Goal: Information Seeking & Learning: Learn about a topic

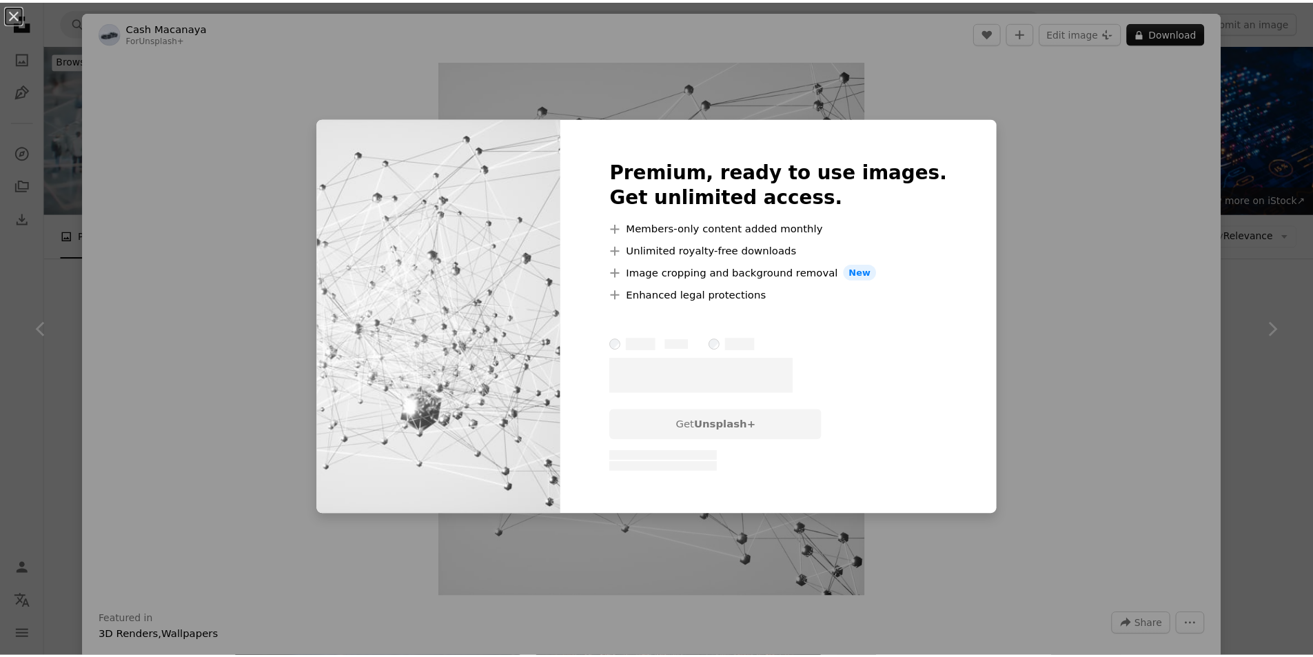
scroll to position [332, 0]
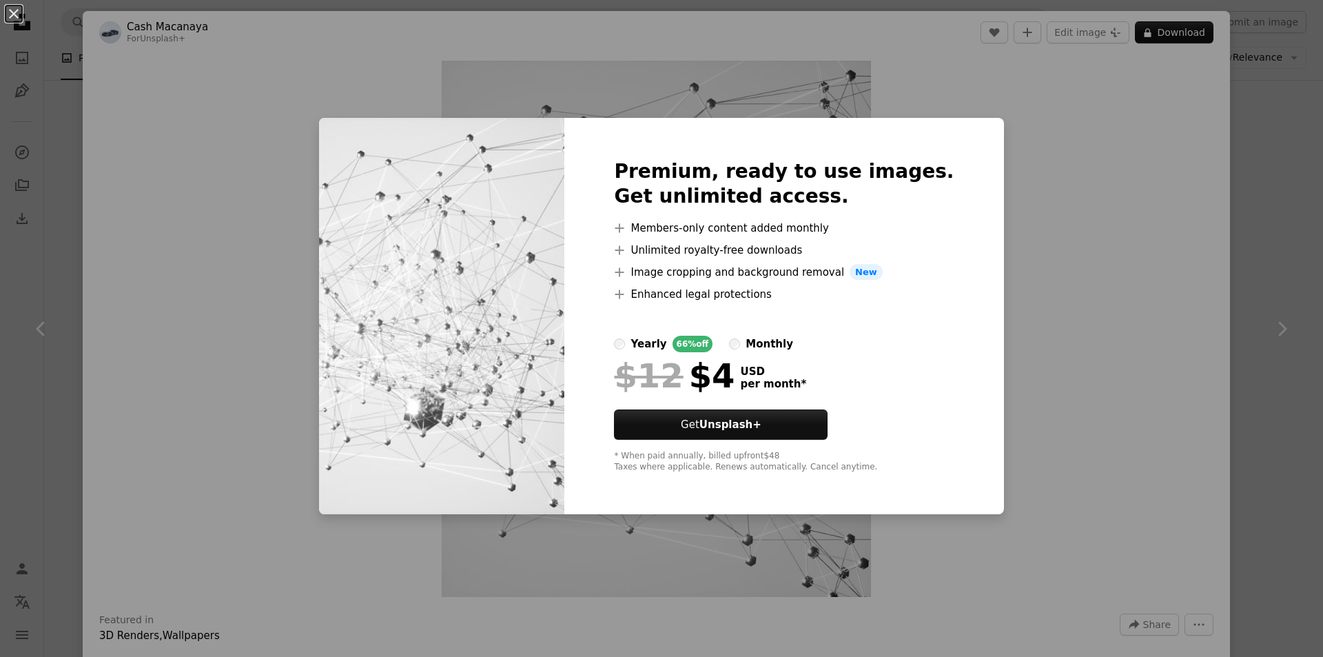
click at [1280, 219] on div "An X shape Premium, ready to use images. Get unlimited access. A plus sign Memb…" at bounding box center [661, 328] width 1323 height 657
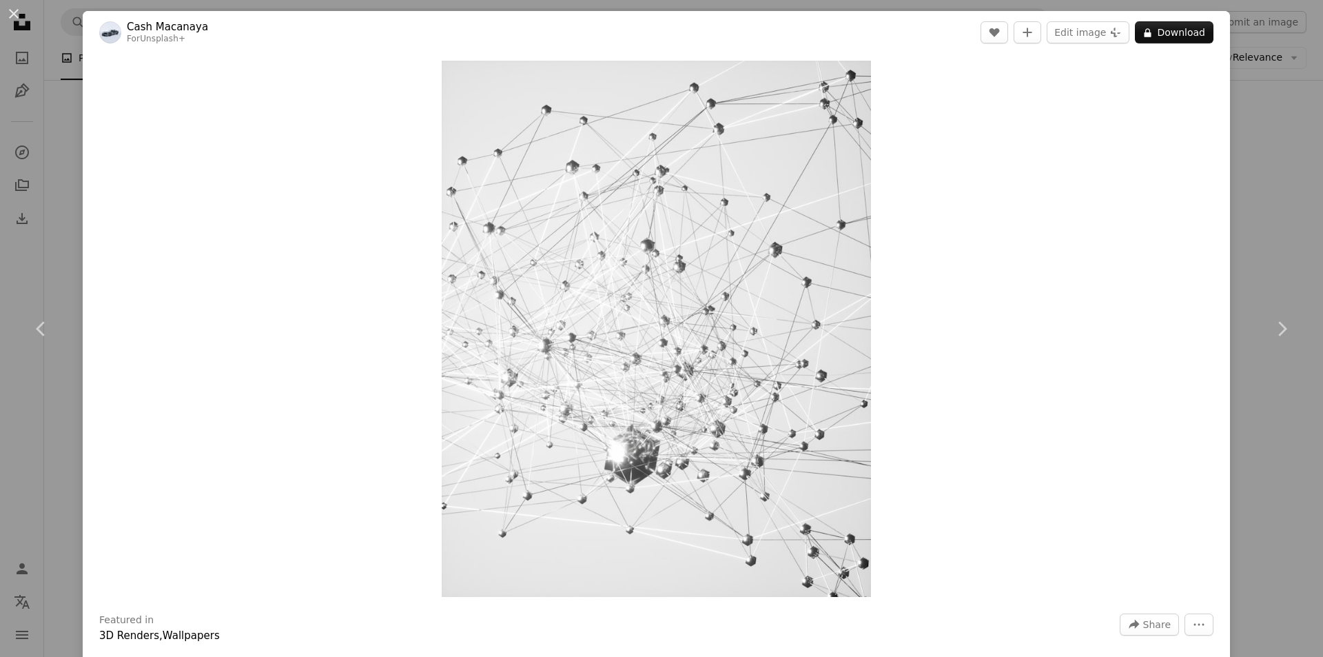
click at [1280, 216] on div "An X shape Chevron left Chevron right Cash Macanaya For Unsplash+ A heart A plu…" at bounding box center [661, 328] width 1323 height 657
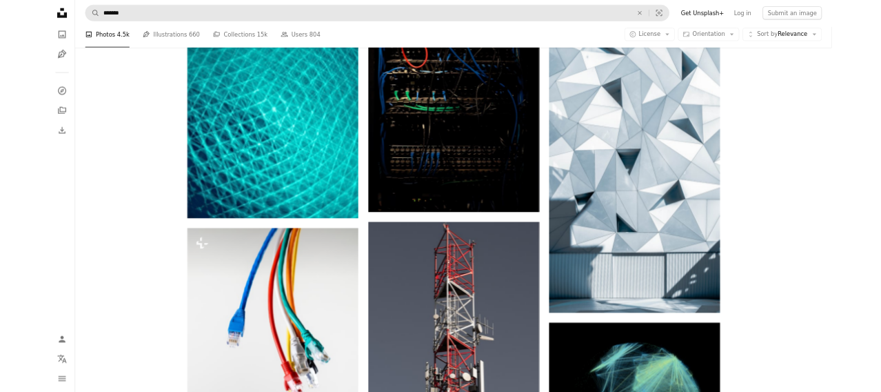
scroll to position [14400, 0]
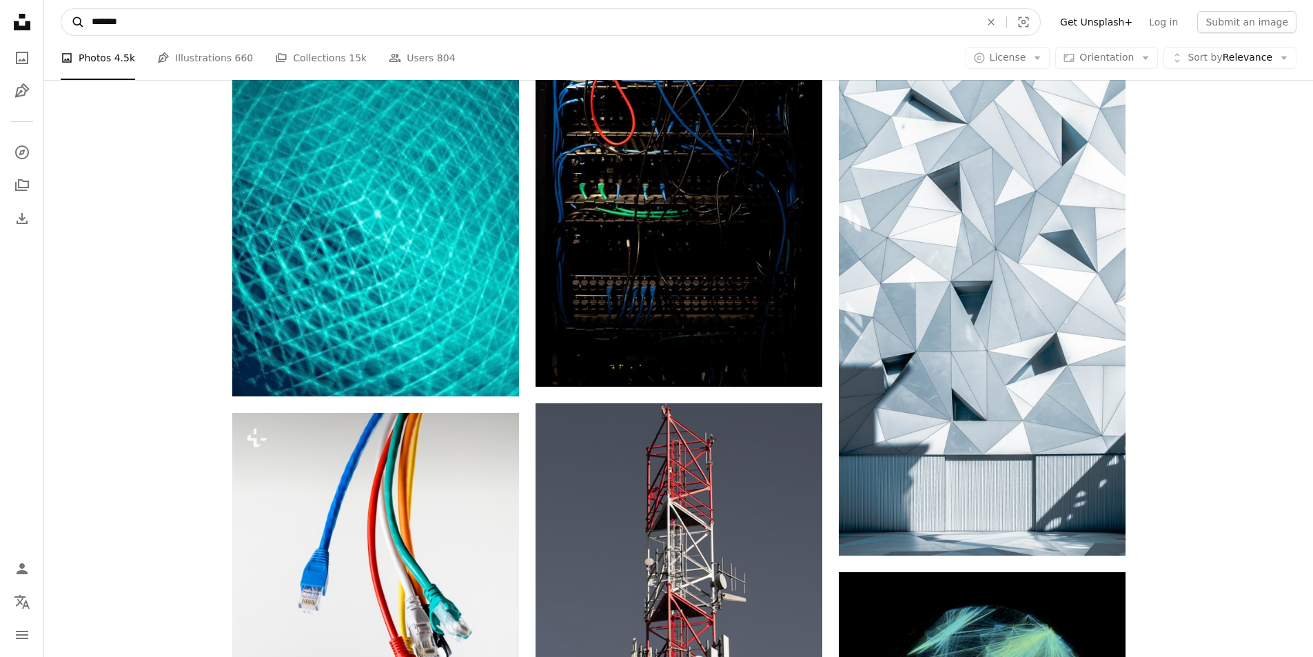
drag, startPoint x: 127, startPoint y: 32, endPoint x: 83, endPoint y: 32, distance: 43.4
click at [83, 32] on form "A magnifying glass ******* An X shape Visual search" at bounding box center [551, 22] width 980 height 28
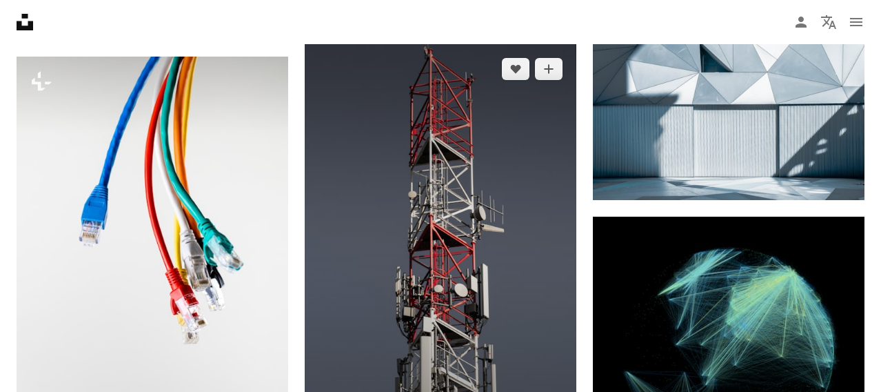
scroll to position [13573, 0]
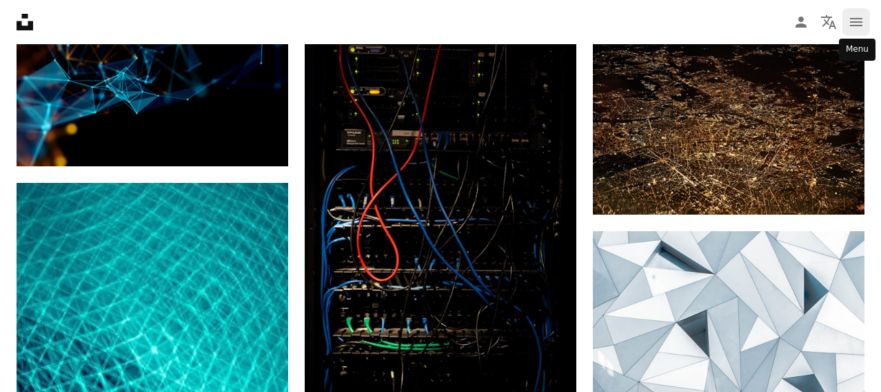
click at [847, 25] on button "navigation menu" at bounding box center [856, 22] width 28 height 28
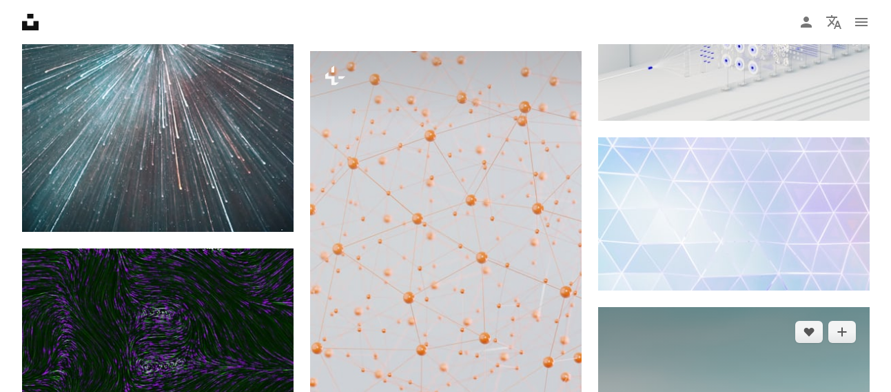
scroll to position [12264, 0]
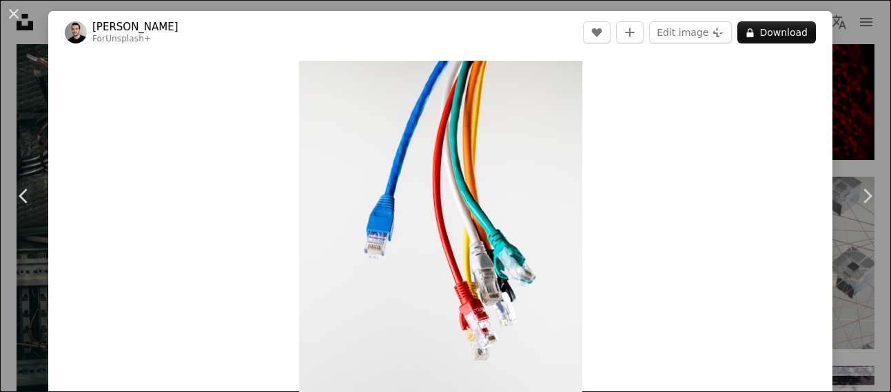
click at [814, 65] on div "Zoom in" at bounding box center [440, 261] width 784 height 414
click at [10, 14] on button "An X shape" at bounding box center [14, 14] width 17 height 17
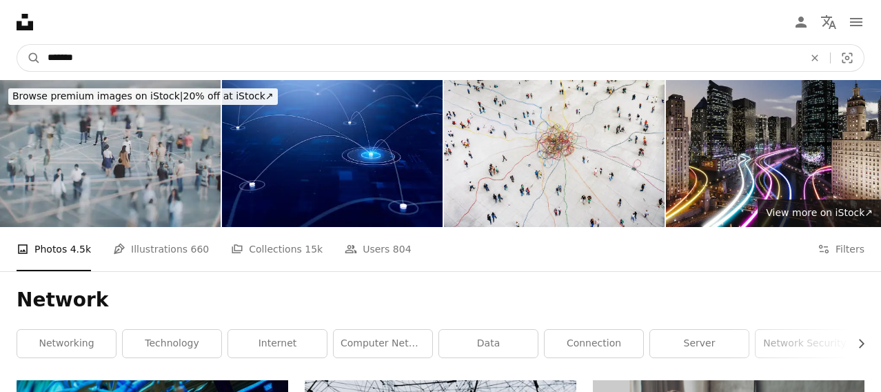
drag, startPoint x: -41, startPoint y: 50, endPoint x: -84, endPoint y: 50, distance: 42.7
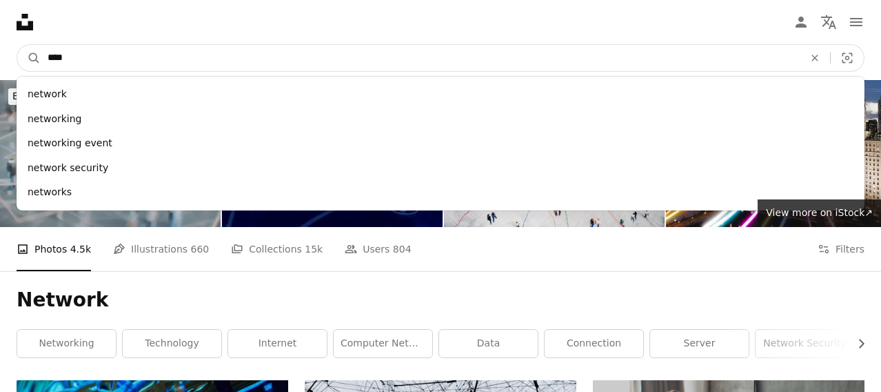
type input "*****"
click button "A magnifying glass" at bounding box center [28, 58] width 23 height 26
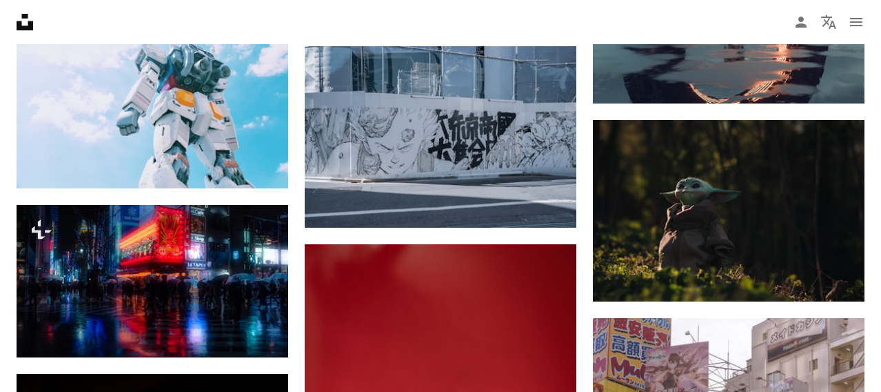
scroll to position [1172, 0]
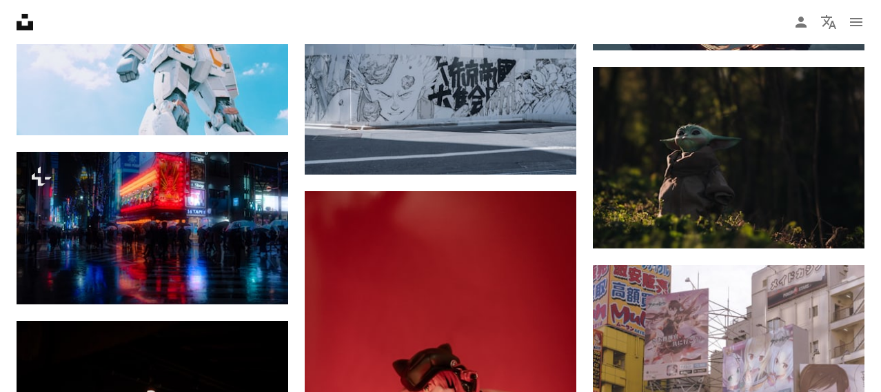
click at [248, 2] on nav "Unsplash logo Unsplash Home A photo Pen Tool A compass A stack of folders Downl…" at bounding box center [440, 22] width 881 height 44
click at [248, 0] on nav "Unsplash logo Unsplash Home A photo Pen Tool A compass A stack of folders Downl…" at bounding box center [440, 22] width 881 height 44
